Goal: Download file/media: Obtain a digital file from the website

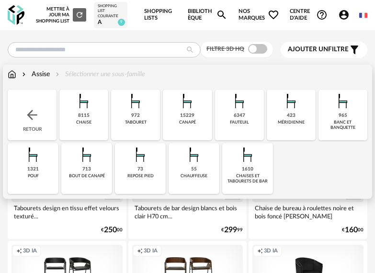
click at [92, 116] on div "8115 [GEOGRAPHIC_DATA]" at bounding box center [83, 115] width 49 height 51
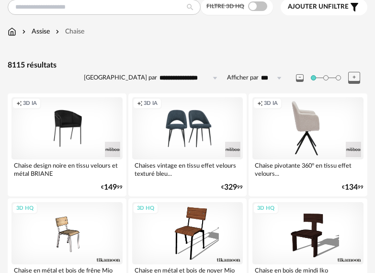
scroll to position [17, 0]
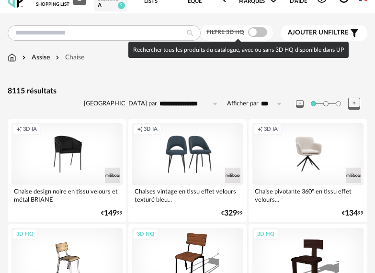
click at [263, 34] on span at bounding box center [257, 32] width 19 height 10
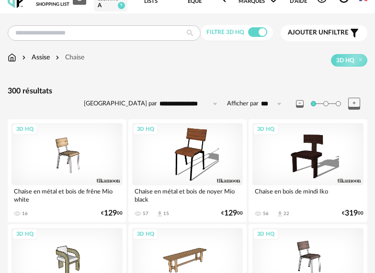
click at [181, 104] on input "**********" at bounding box center [190, 103] width 66 height 15
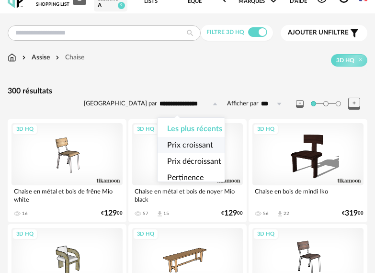
click at [186, 140] on li "Prix croissant" at bounding box center [195, 145] width 74 height 16
type input "**********"
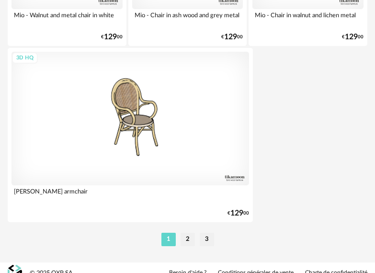
scroll to position [3559, 0]
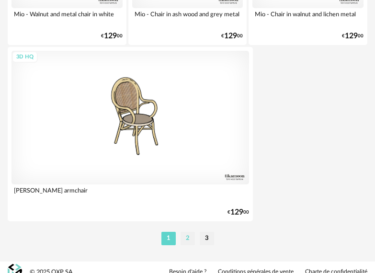
click at [189, 232] on li "2" at bounding box center [188, 238] width 14 height 13
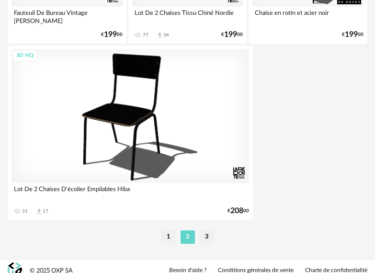
scroll to position [3569, 0]
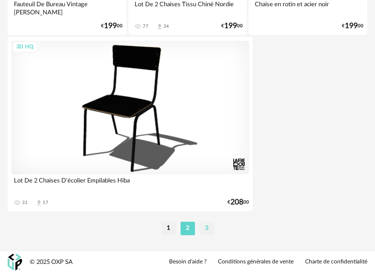
click at [207, 225] on li "3" at bounding box center [207, 228] width 14 height 13
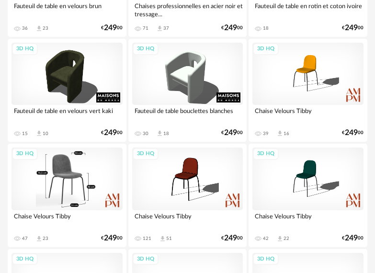
scroll to position [948, 0]
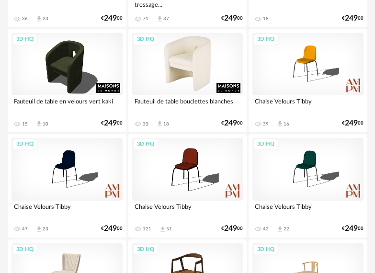
click at [193, 79] on div "3D HQ" at bounding box center [187, 64] width 111 height 62
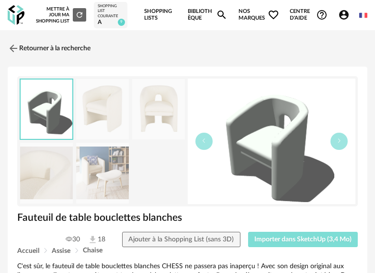
click at [294, 247] on button "Importer dans SketchUp (3,4 Mo)" at bounding box center [303, 239] width 110 height 15
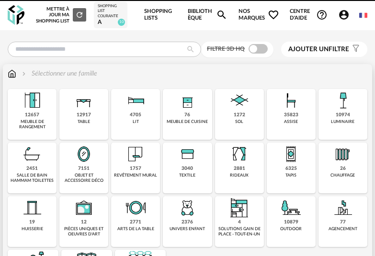
click at [290, 123] on div "assise" at bounding box center [291, 121] width 14 height 5
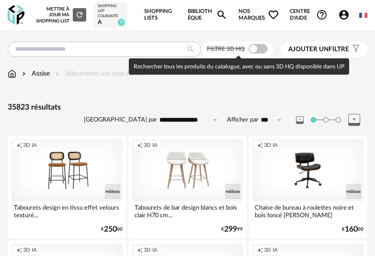
click at [262, 45] on label "Filtre 3D HQ" at bounding box center [238, 49] width 63 height 8
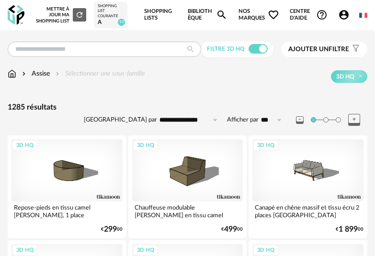
click at [185, 121] on input "**********" at bounding box center [190, 120] width 66 height 15
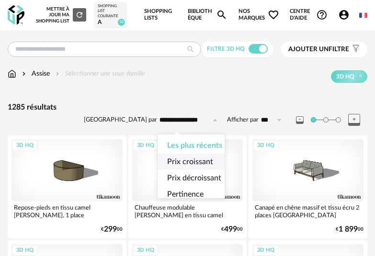
click at [197, 166] on span "Prix croissant" at bounding box center [190, 162] width 46 height 8
type input "**********"
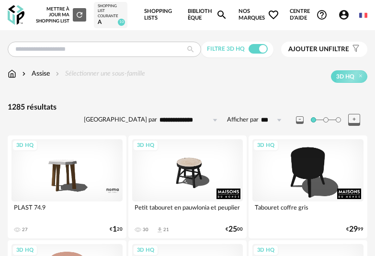
click at [78, 75] on div "Assise Sélectionner une sous-famille" at bounding box center [77, 74] width 138 height 10
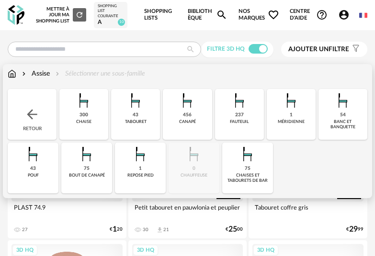
click at [81, 117] on div "300" at bounding box center [84, 115] width 9 height 6
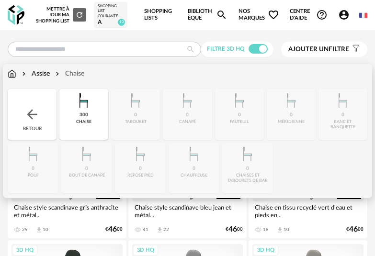
click at [40, 117] on div "Retour" at bounding box center [32, 114] width 49 height 51
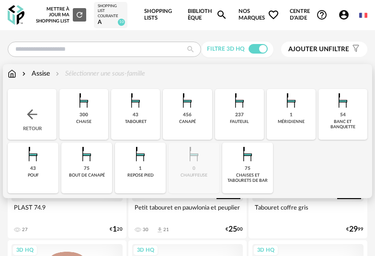
click at [75, 116] on div "300 chaise" at bounding box center [83, 114] width 49 height 51
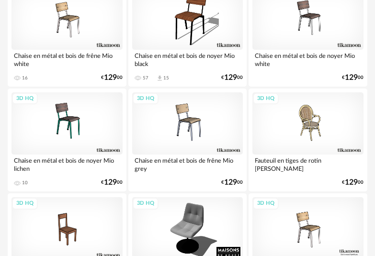
scroll to position [3586, 0]
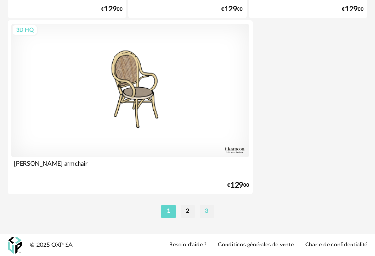
click at [207, 217] on li "3" at bounding box center [207, 211] width 14 height 13
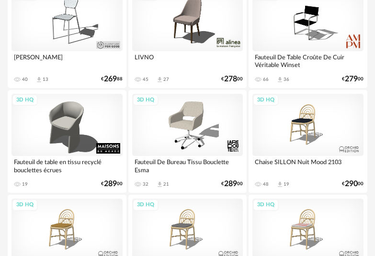
scroll to position [1411, 0]
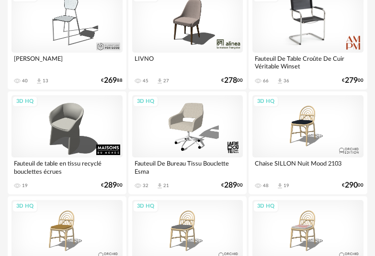
click at [334, 45] on div "3D HQ" at bounding box center [308, 21] width 111 height 62
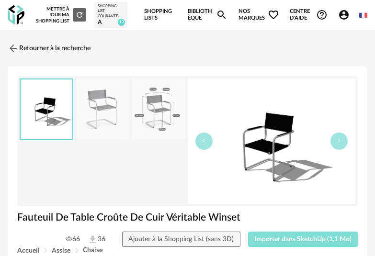
click at [298, 242] on span "Importer dans SketchUp (1,1 Mo)" at bounding box center [303, 239] width 97 height 7
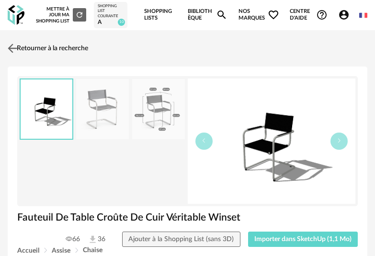
click at [44, 50] on link "Retourner à la recherche" at bounding box center [46, 48] width 83 height 21
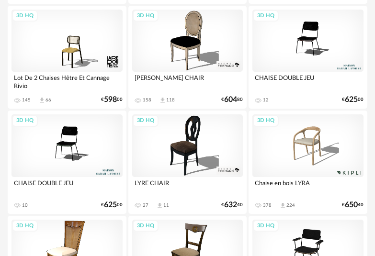
scroll to position [3586, 0]
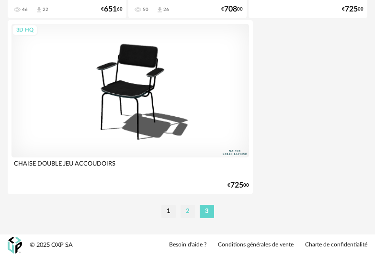
click at [189, 212] on li "2" at bounding box center [188, 211] width 14 height 13
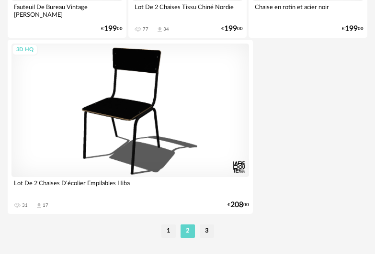
scroll to position [3586, 0]
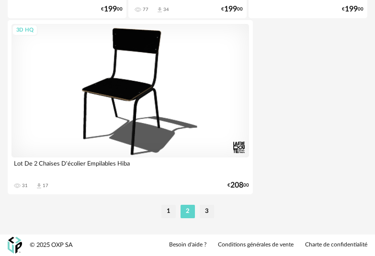
click at [171, 216] on li "1" at bounding box center [169, 211] width 14 height 13
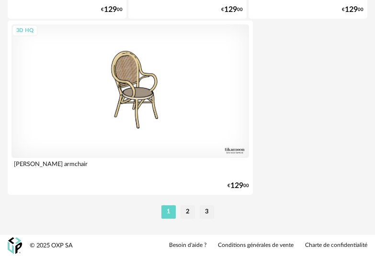
scroll to position [3586, 0]
click at [187, 216] on li "2" at bounding box center [188, 211] width 14 height 13
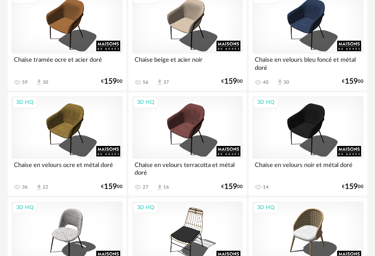
scroll to position [1001, 0]
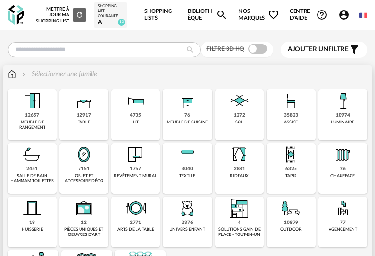
click at [300, 106] on img at bounding box center [291, 101] width 23 height 23
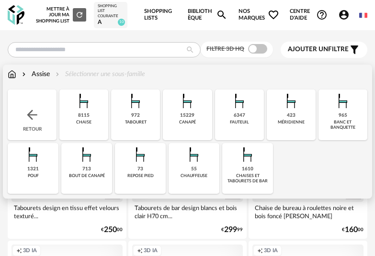
click at [96, 115] on div "8115 [GEOGRAPHIC_DATA]" at bounding box center [83, 115] width 49 height 51
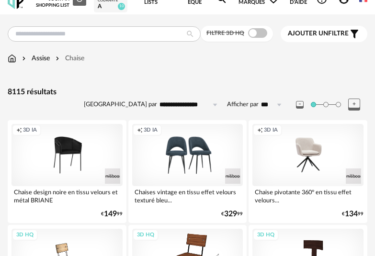
scroll to position [0, 0]
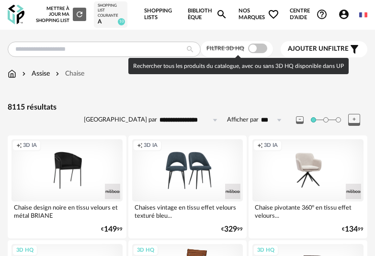
click at [261, 46] on span at bounding box center [257, 49] width 19 height 10
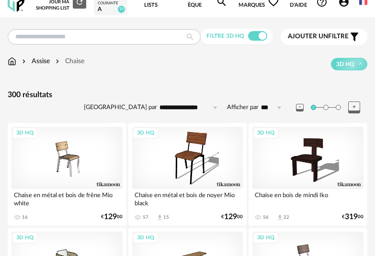
scroll to position [16, 0]
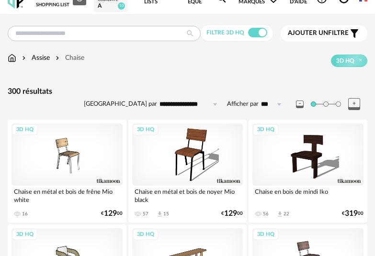
click at [195, 104] on input "**********" at bounding box center [190, 104] width 66 height 15
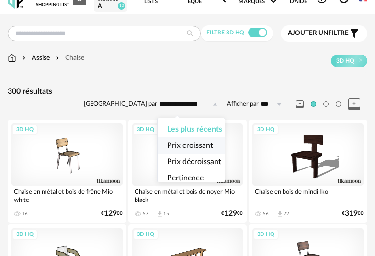
click at [190, 145] on span "Prix croissant" at bounding box center [190, 146] width 46 height 8
type input "**********"
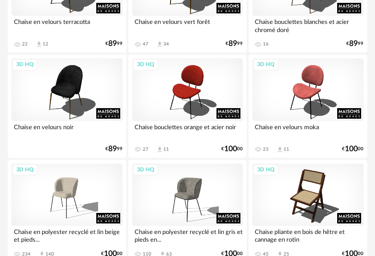
scroll to position [2038, 0]
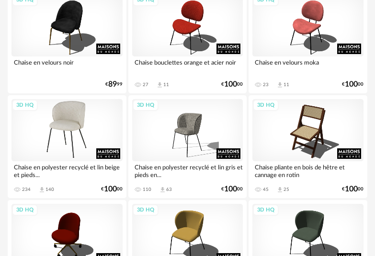
click at [57, 125] on div "3D HQ" at bounding box center [67, 130] width 111 height 62
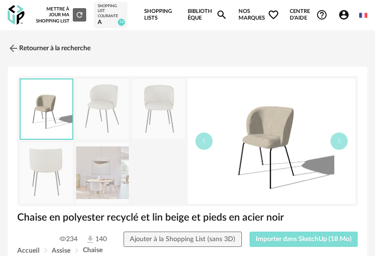
click at [267, 232] on button "Importer dans SketchUp (18 Mo)" at bounding box center [304, 239] width 109 height 15
